Goal: Task Accomplishment & Management: Use online tool/utility

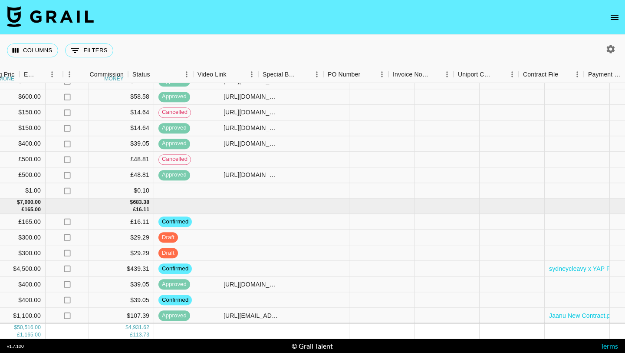
scroll to position [800, 628]
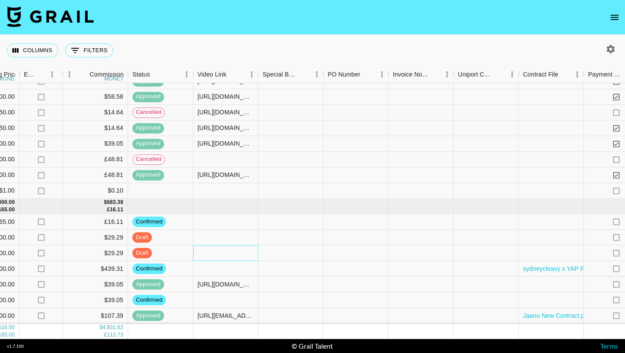
click at [241, 248] on div at bounding box center [225, 253] width 65 height 16
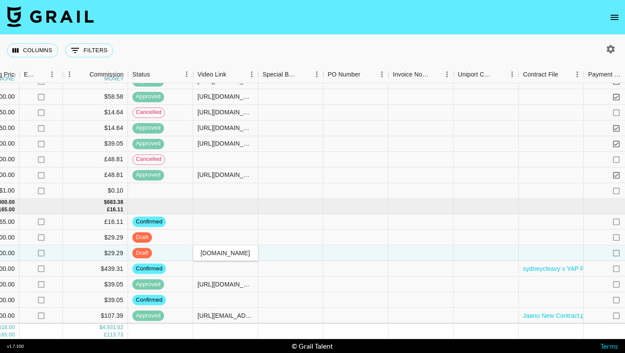
scroll to position [0, 184]
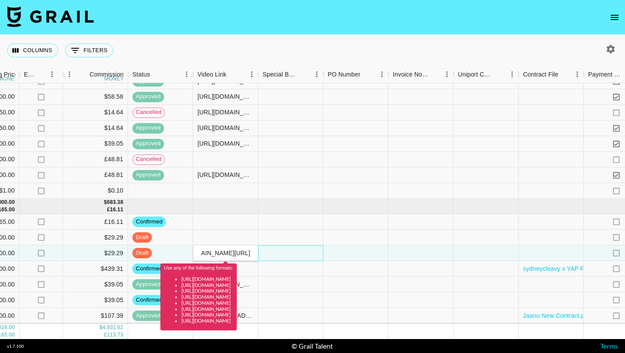
click at [275, 256] on div at bounding box center [290, 253] width 65 height 16
click at [205, 253] on input "[DOMAIN_NAME][URL]" at bounding box center [226, 252] width 64 height 7
type input "[DOMAIN_NAME][URL]"
click at [274, 254] on div at bounding box center [290, 253] width 65 height 16
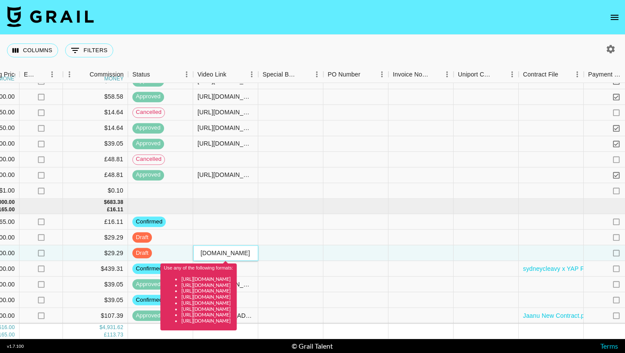
click at [225, 257] on div "Use any of the following formats: [URL][DOMAIN_NAME] [URL][DOMAIN_NAME] [URL][D…" at bounding box center [199, 293] width 76 height 73
click at [225, 255] on input "[DOMAIN_NAME][URL]" at bounding box center [226, 252] width 64 height 7
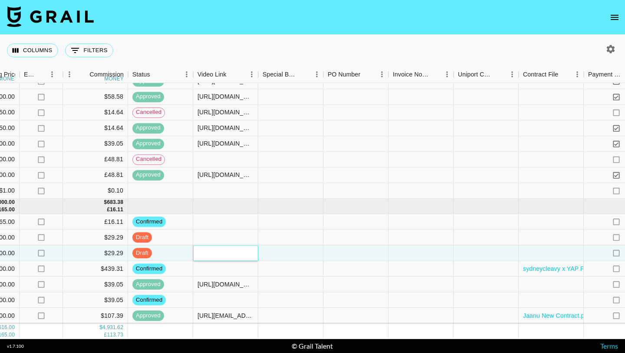
paste input "[URL][DOMAIN_NAME]"
type input "[URL][DOMAIN_NAME]"
click at [268, 255] on div at bounding box center [290, 253] width 65 height 16
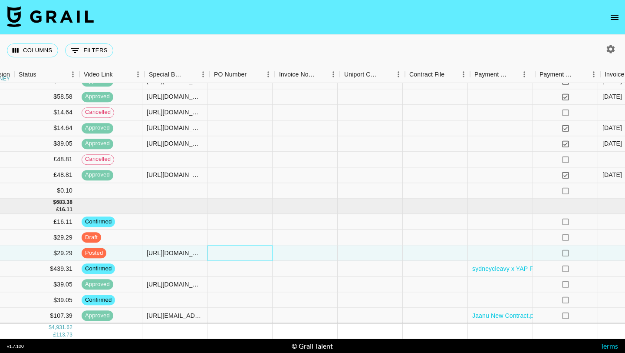
scroll to position [800, 816]
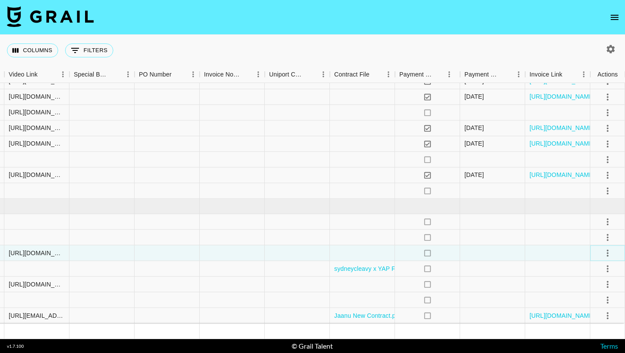
click at [605, 250] on icon "select merge strategy" at bounding box center [608, 253] width 10 height 10
click at [588, 337] on div "Approve" at bounding box center [589, 334] width 26 height 10
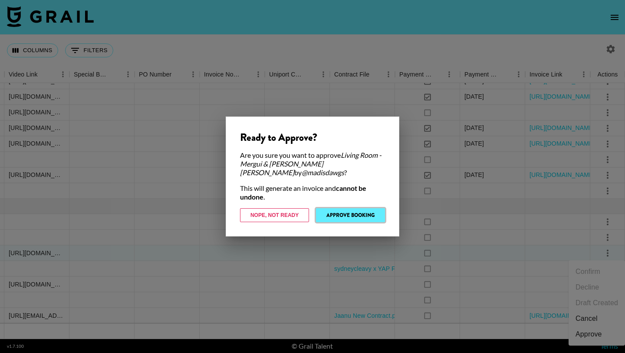
click at [338, 211] on button "Approve Booking" at bounding box center [350, 215] width 69 height 14
